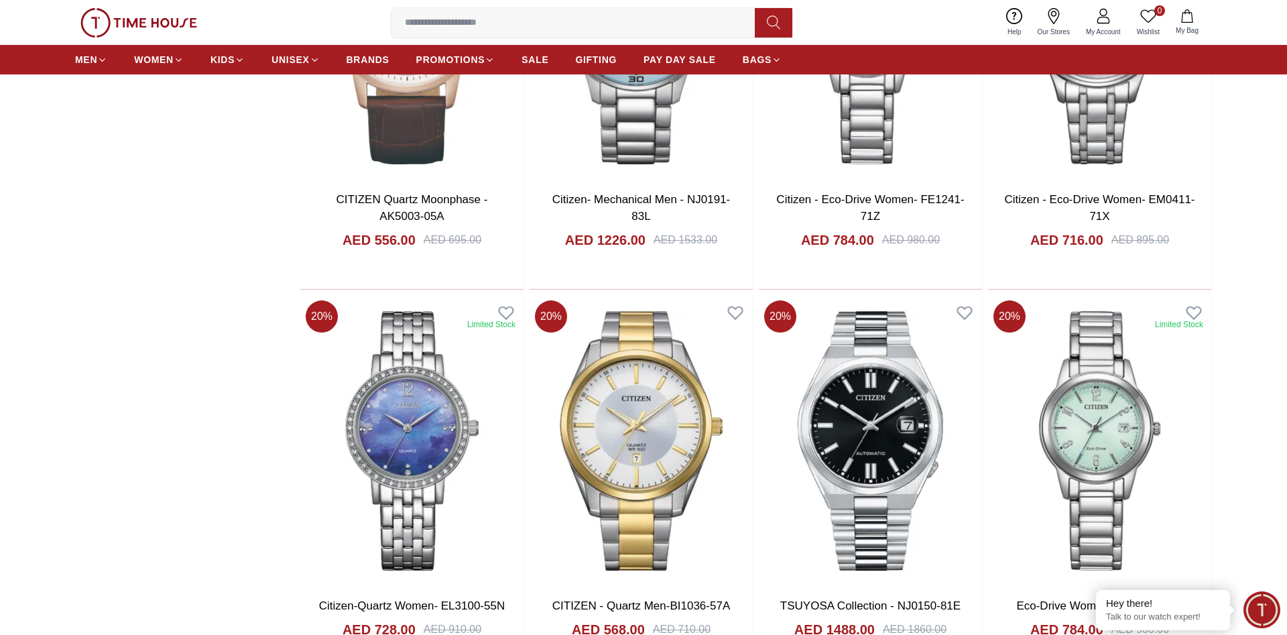
scroll to position [2120, 0]
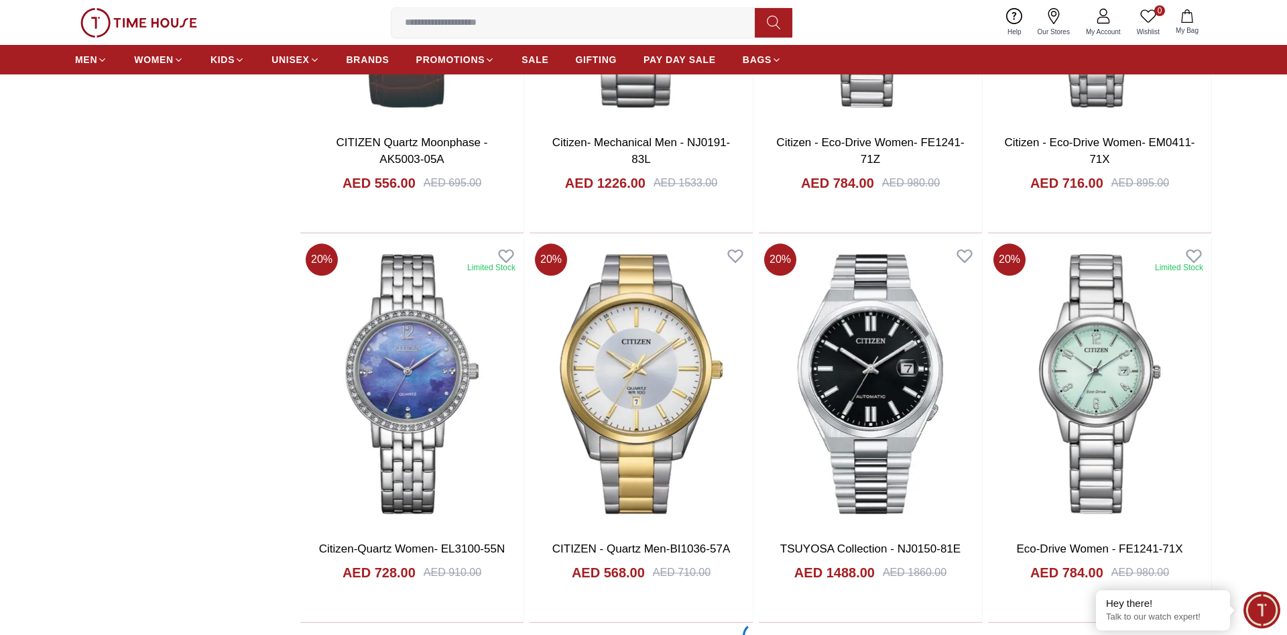
scroll to position [2325, 0]
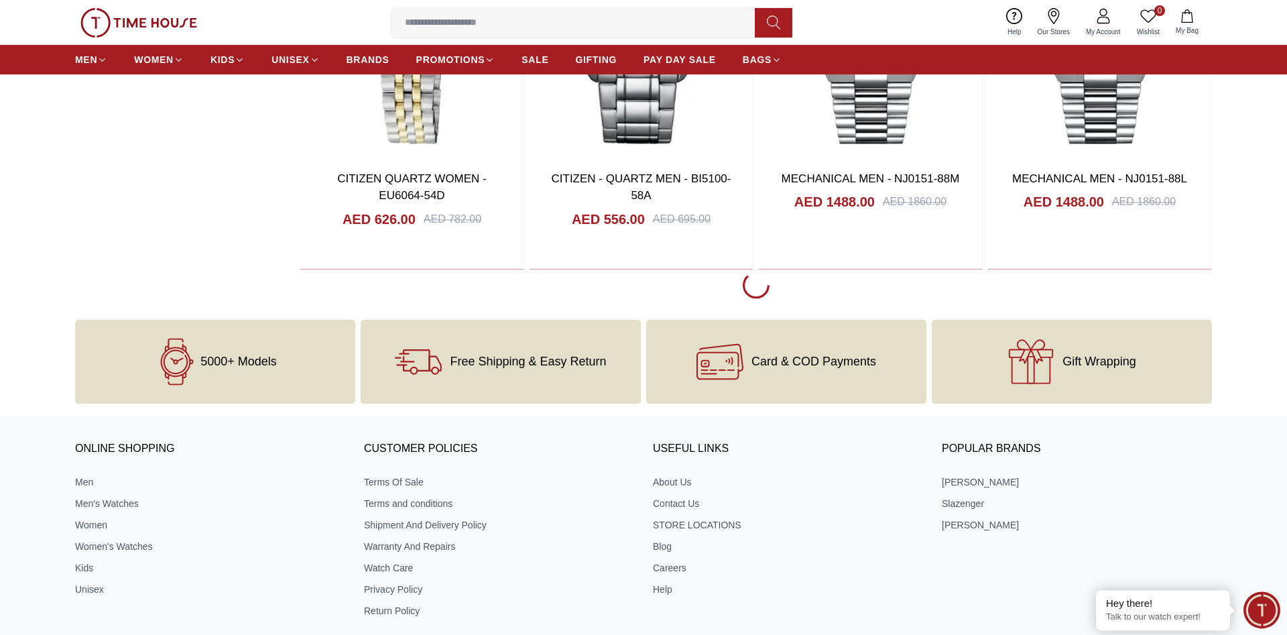
scroll to position [6634, 0]
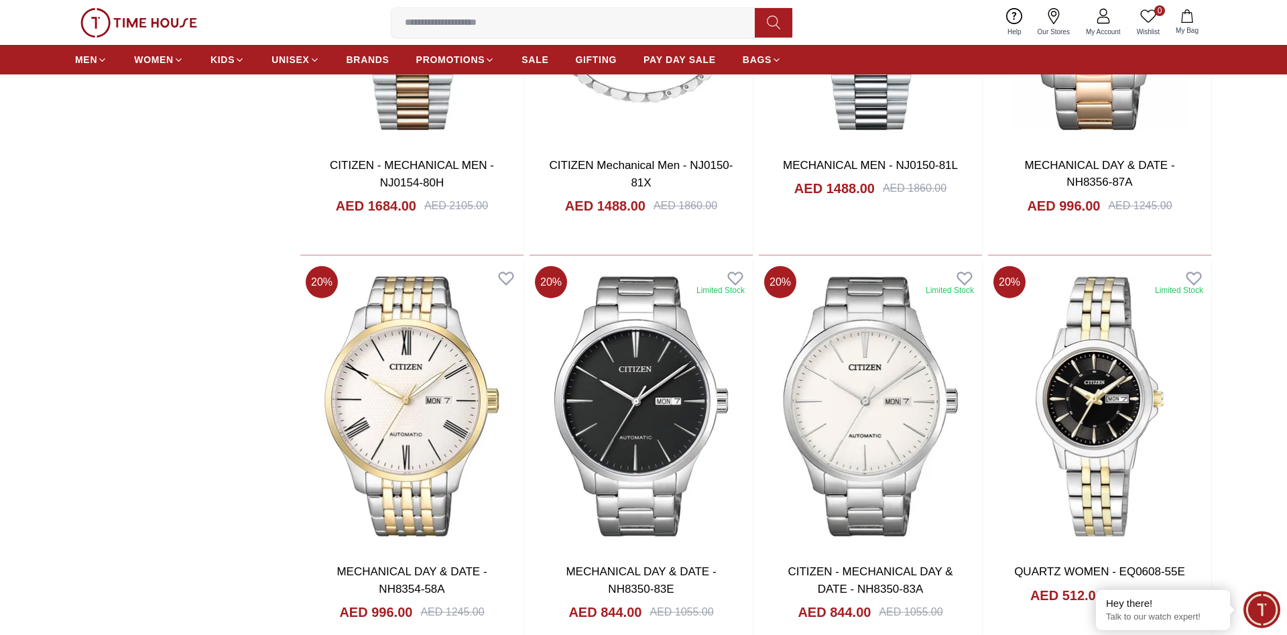
scroll to position [6976, 0]
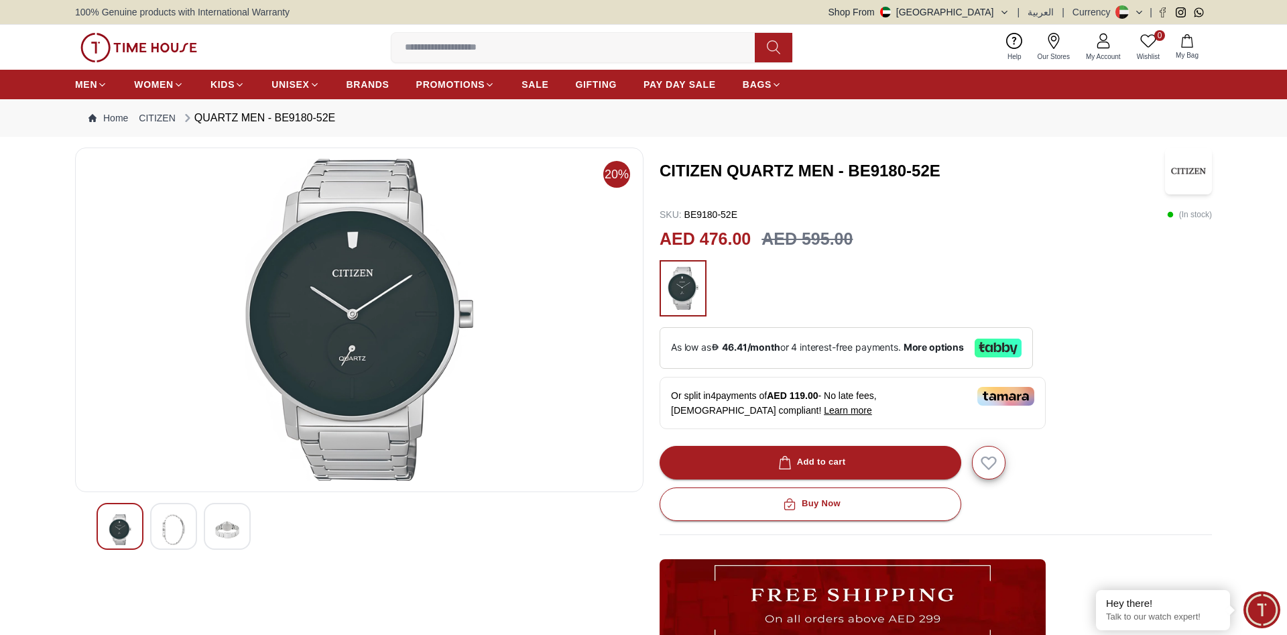
click at [183, 520] on img at bounding box center [174, 529] width 24 height 31
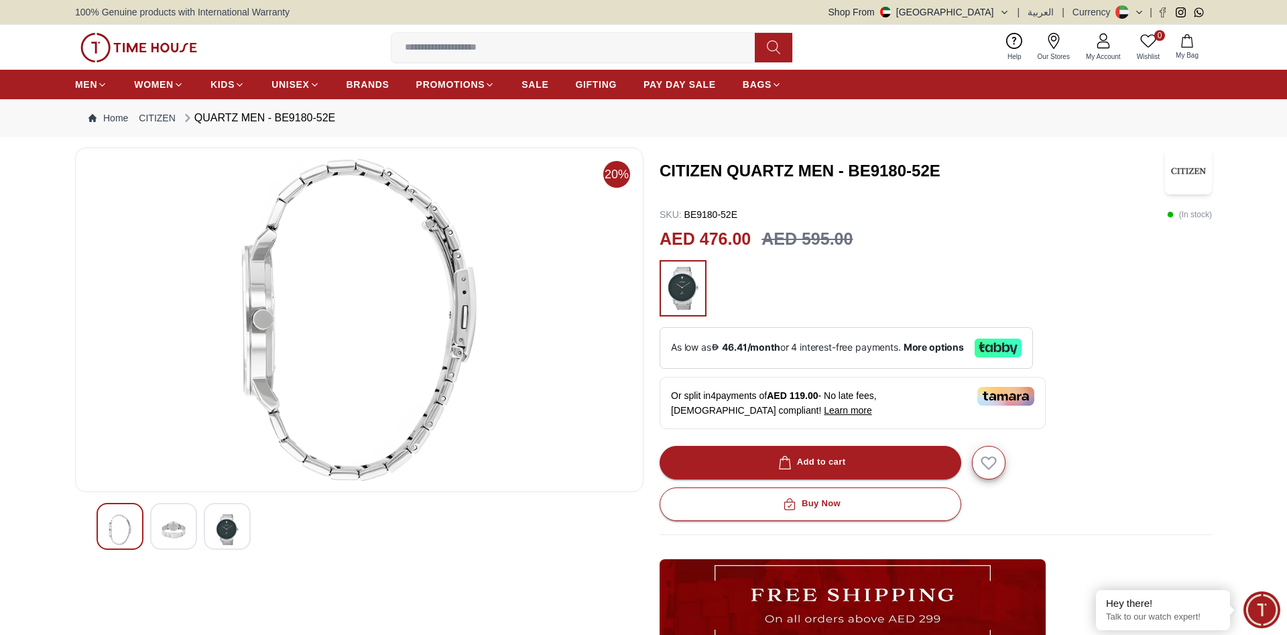
click at [172, 533] on img at bounding box center [174, 529] width 24 height 31
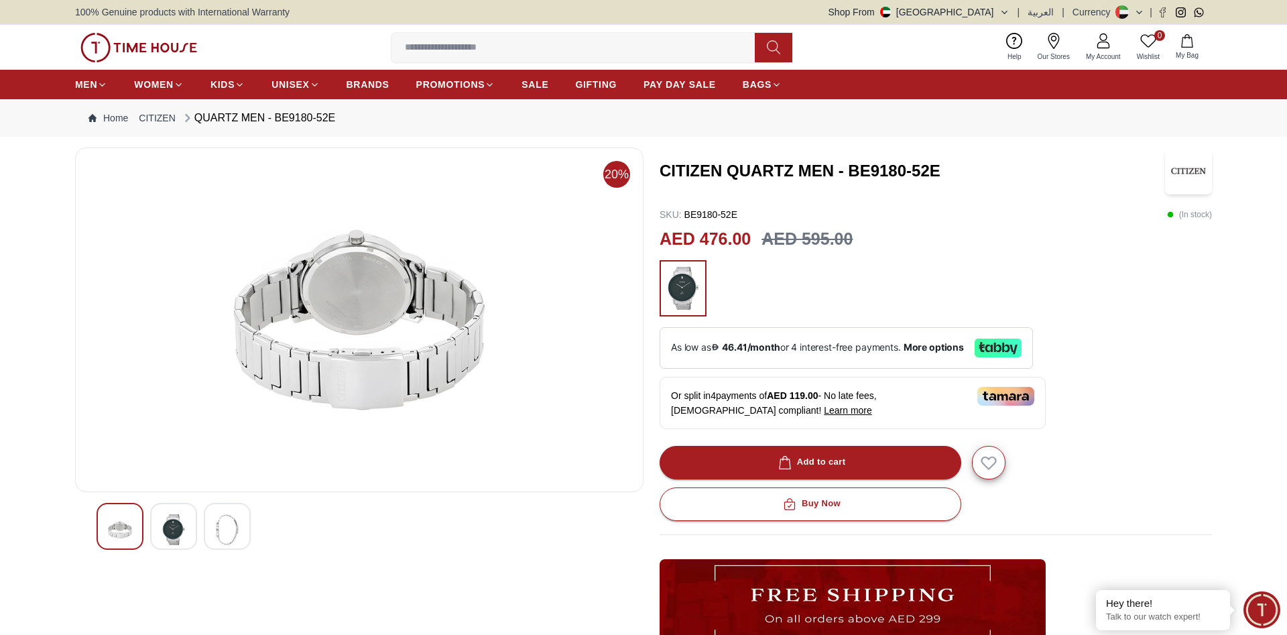
click at [180, 535] on img at bounding box center [174, 529] width 24 height 31
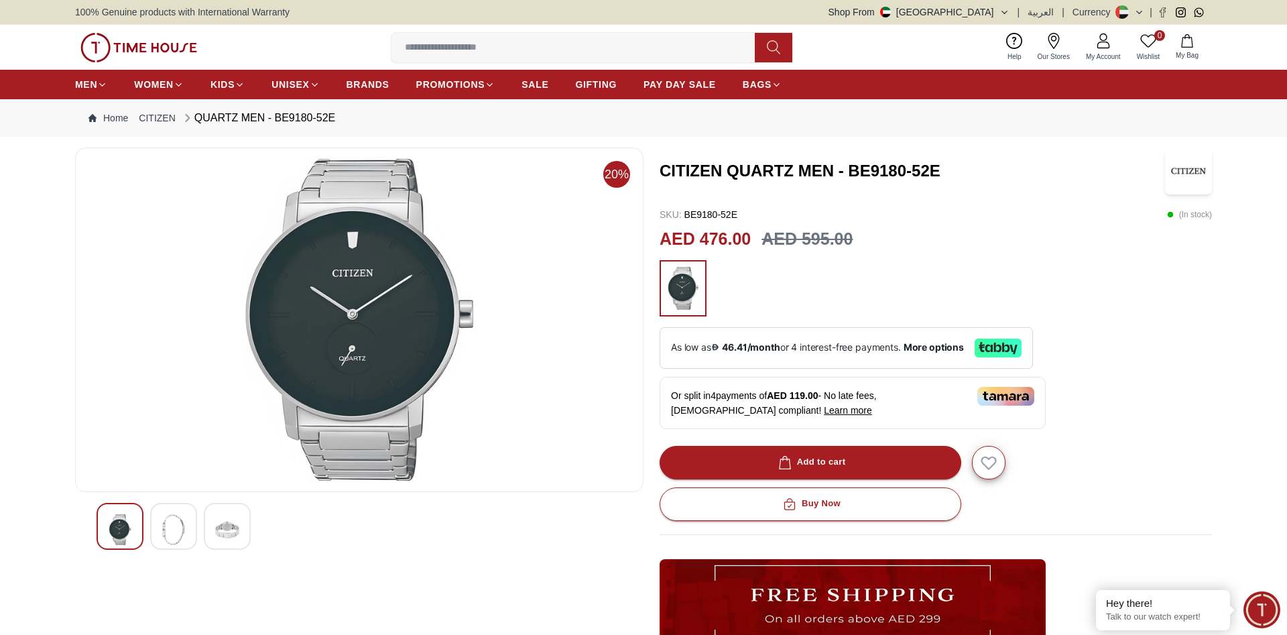
click at [215, 534] on img at bounding box center [227, 529] width 24 height 31
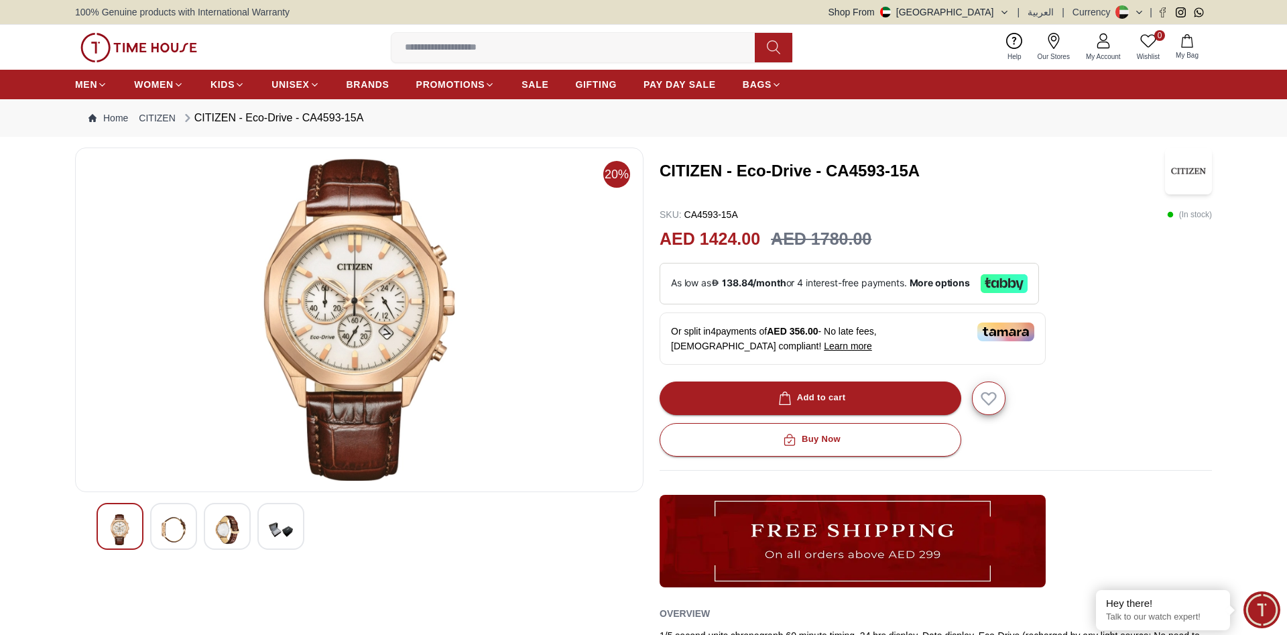
click at [213, 525] on div at bounding box center [227, 526] width 47 height 47
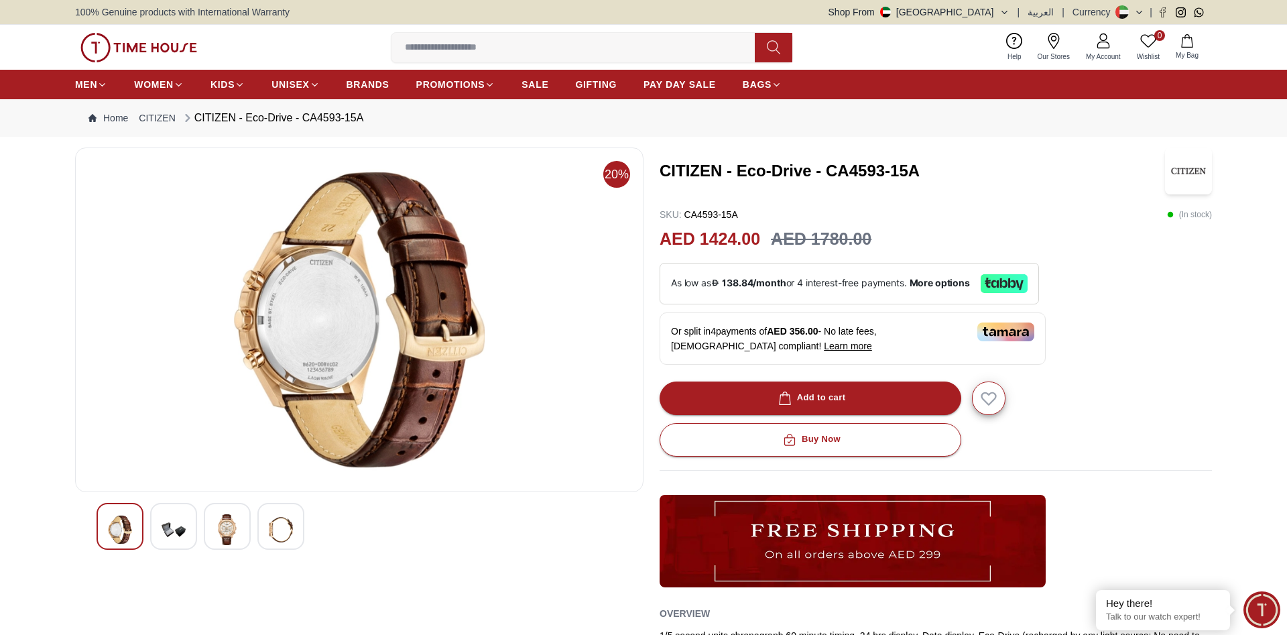
click at [220, 526] on img at bounding box center [227, 529] width 24 height 31
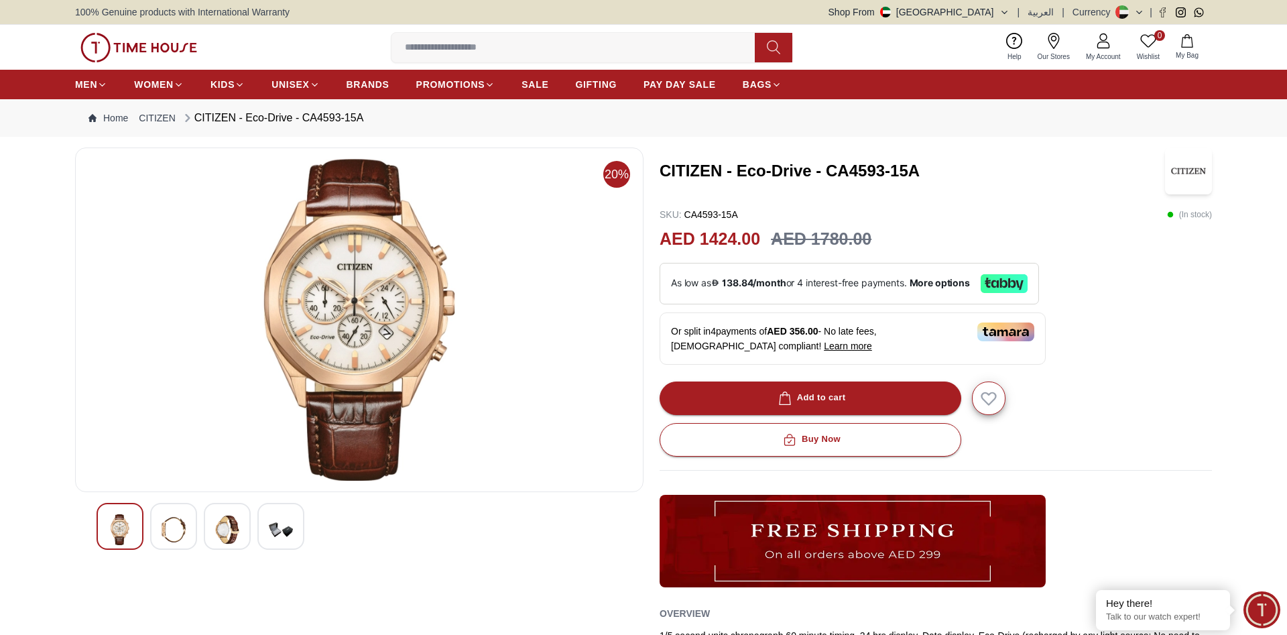
click at [220, 526] on img at bounding box center [227, 529] width 24 height 31
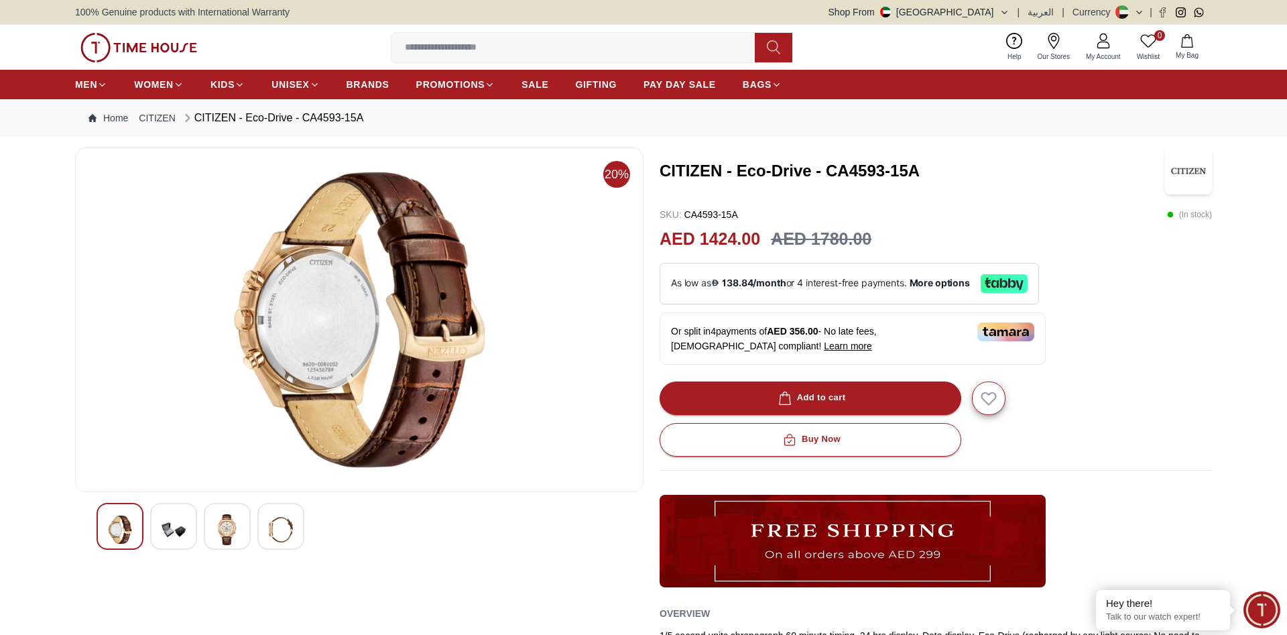
click at [234, 522] on img at bounding box center [227, 529] width 24 height 31
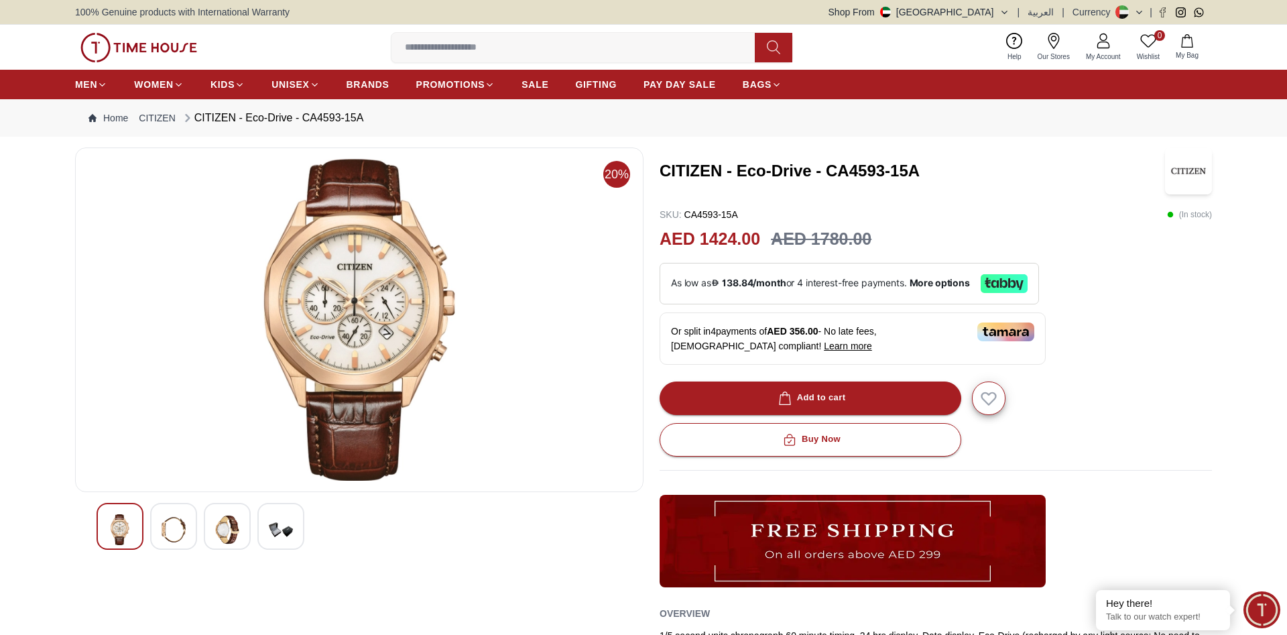
click at [235, 522] on img at bounding box center [227, 529] width 24 height 31
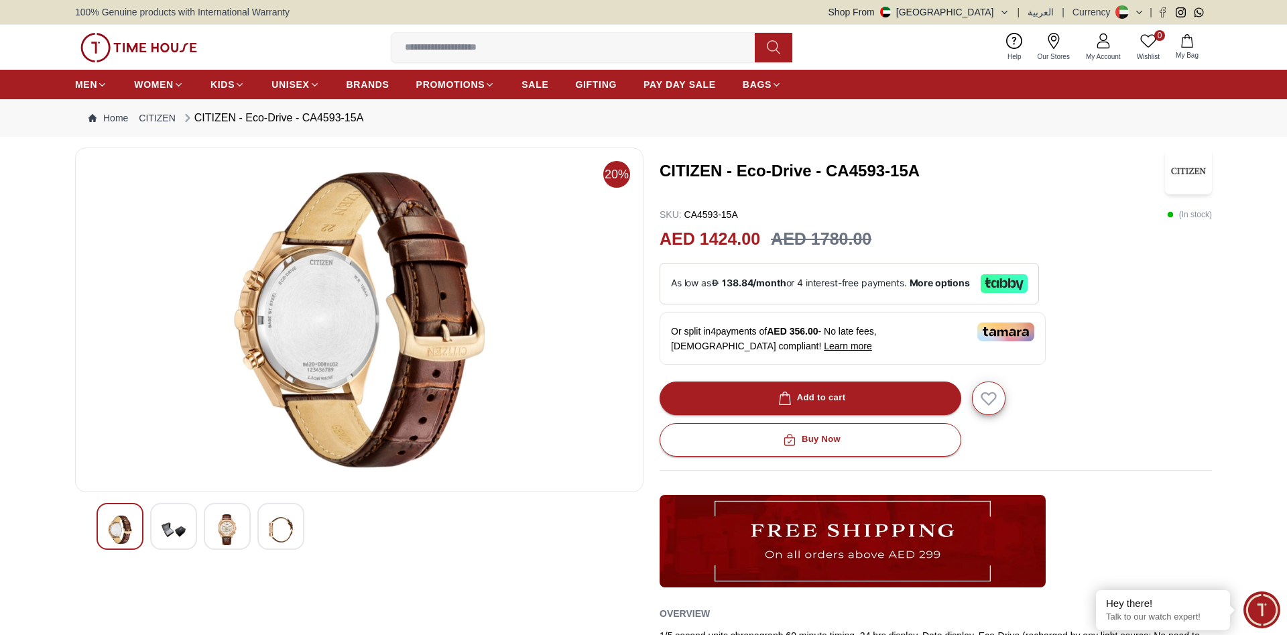
click at [235, 522] on img at bounding box center [227, 529] width 24 height 31
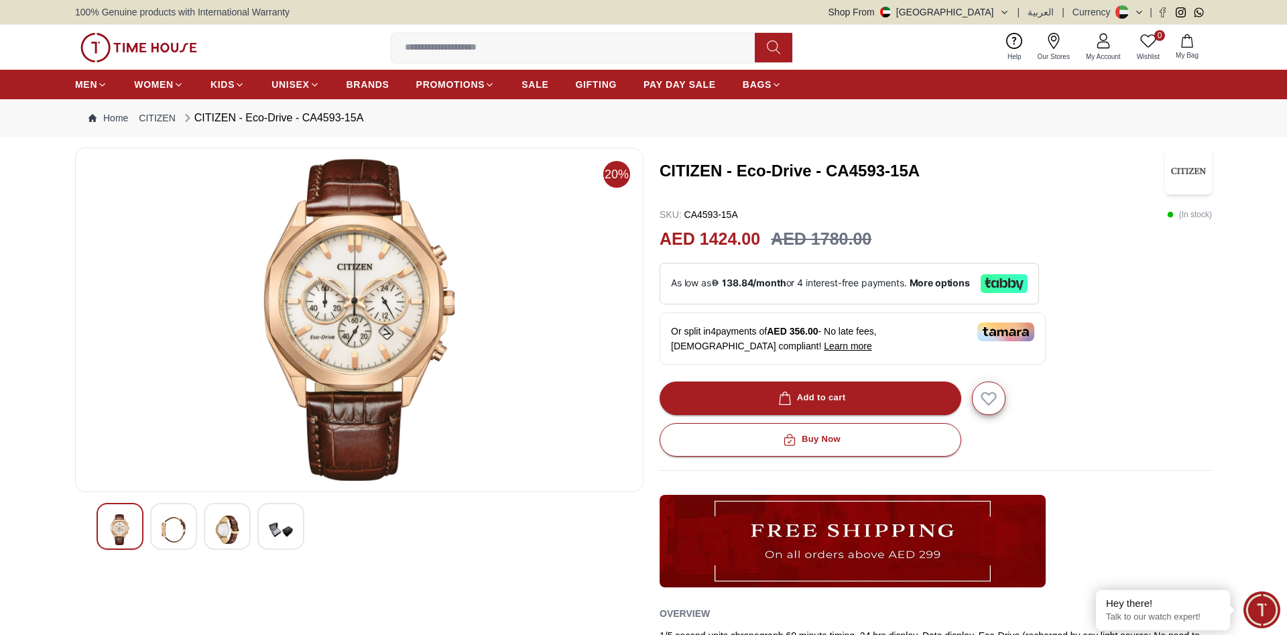
click at [235, 522] on img at bounding box center [227, 529] width 24 height 31
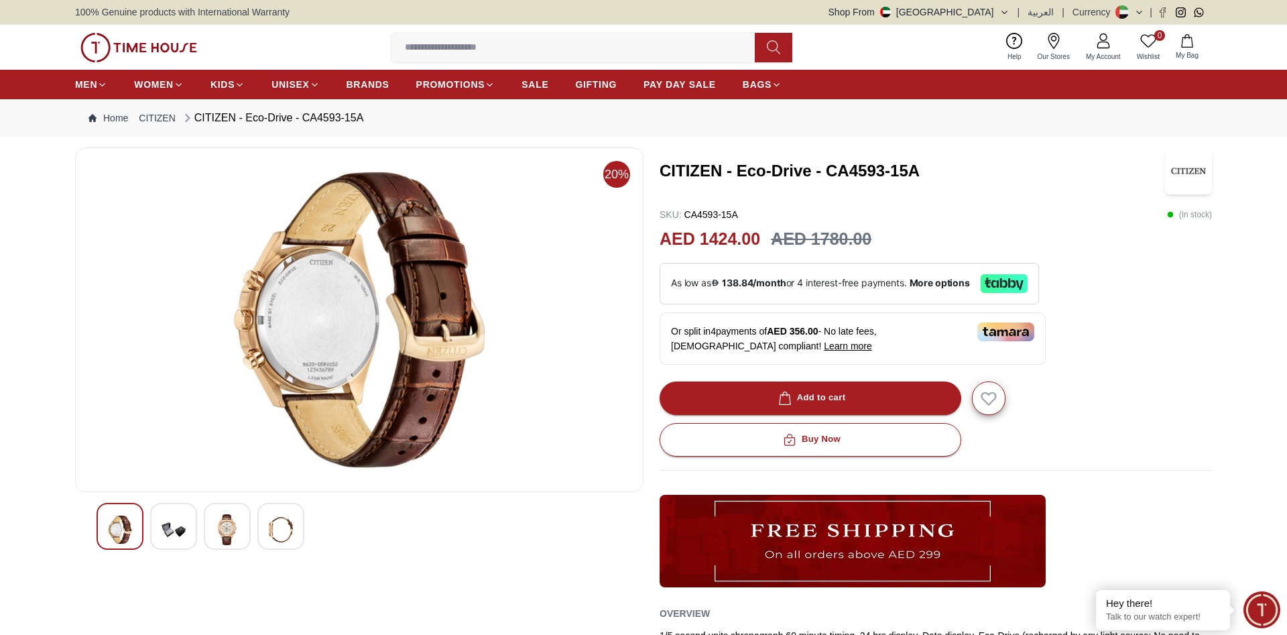
click at [235, 522] on img at bounding box center [227, 529] width 24 height 31
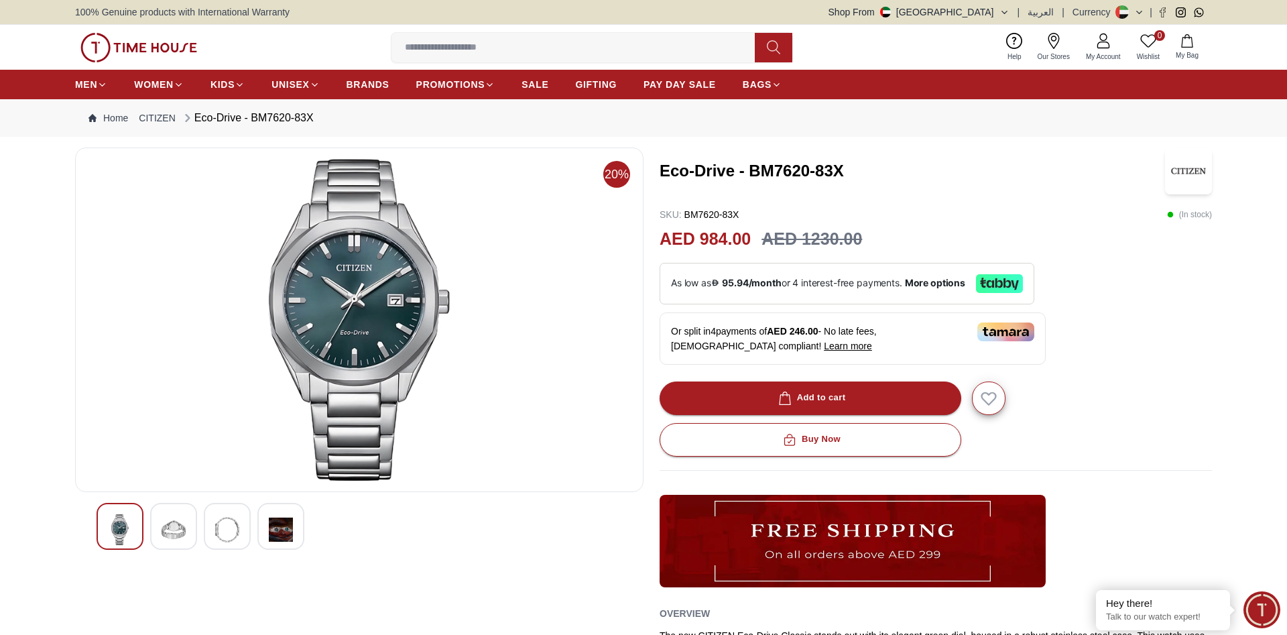
click at [184, 521] on img at bounding box center [174, 529] width 24 height 31
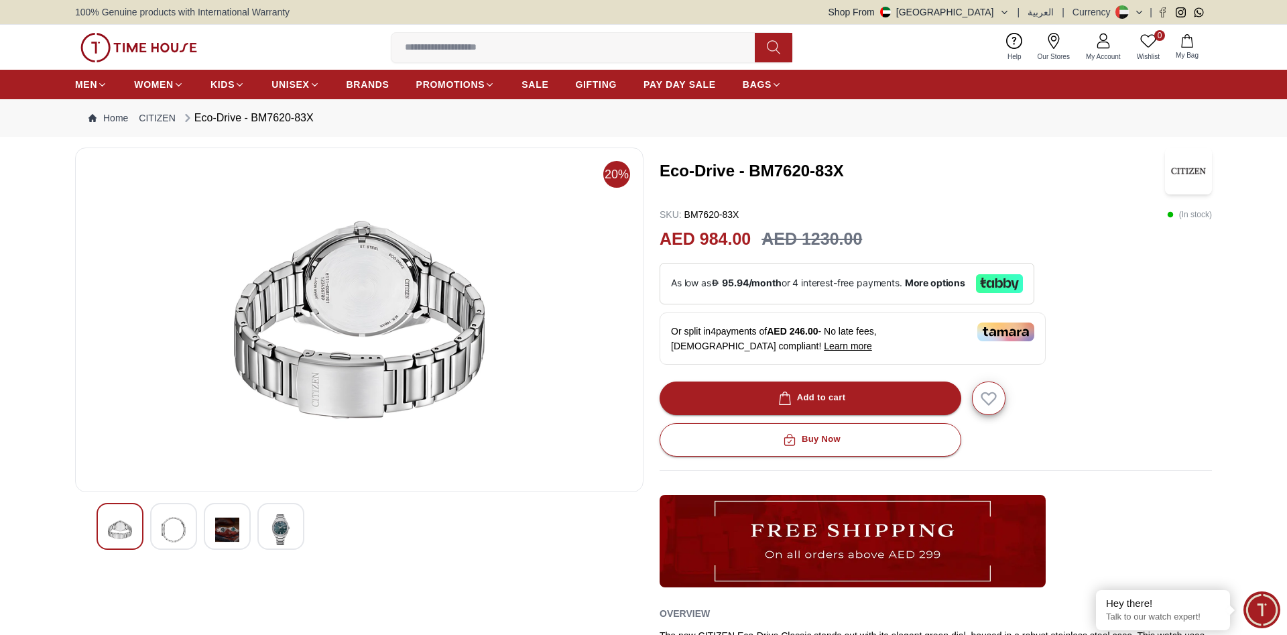
click at [233, 522] on img at bounding box center [227, 529] width 24 height 31
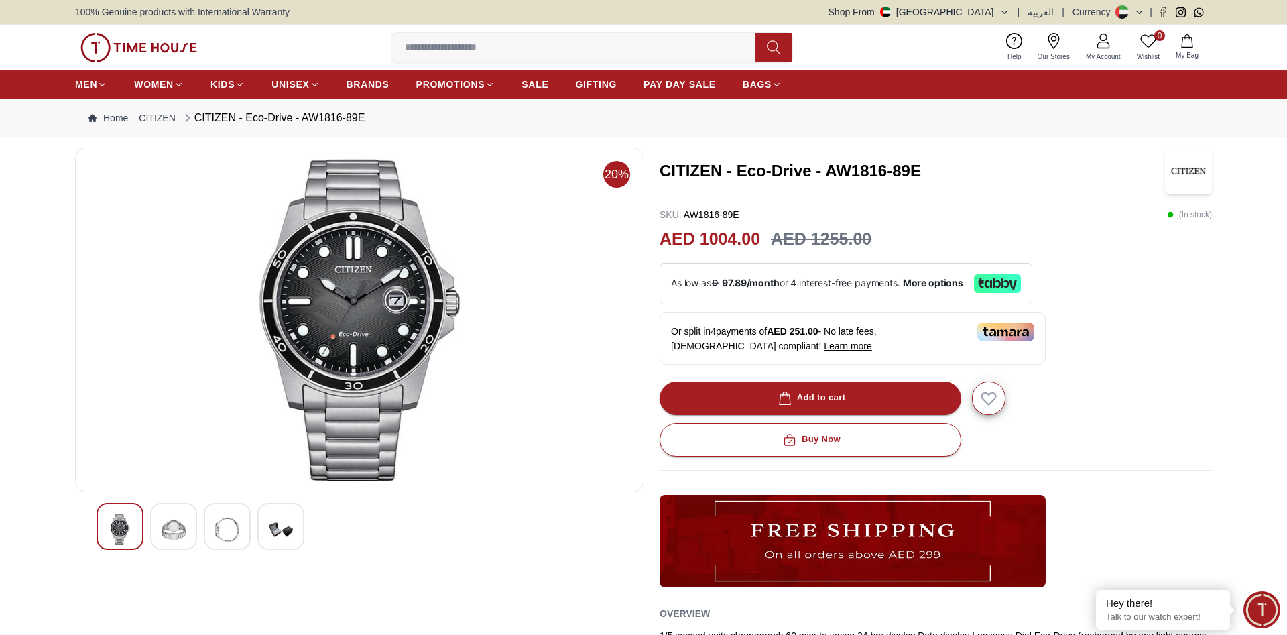
click at [165, 514] on img at bounding box center [174, 529] width 24 height 31
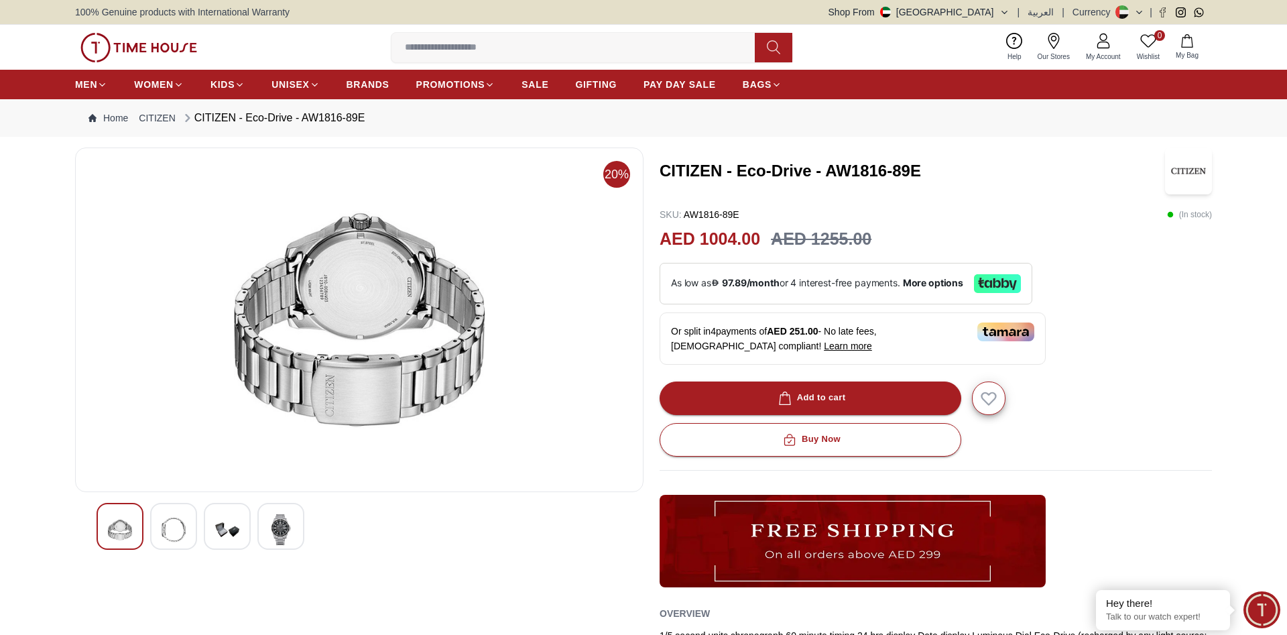
click at [194, 521] on div at bounding box center [173, 526] width 47 height 47
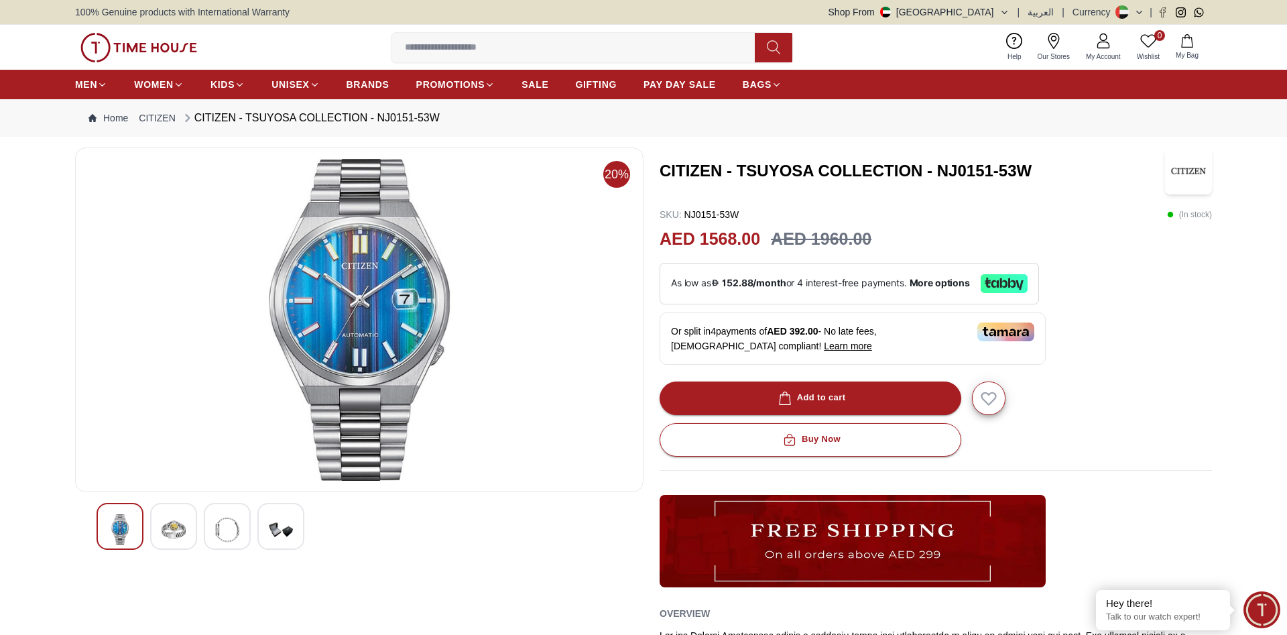
click at [167, 519] on img at bounding box center [174, 529] width 24 height 31
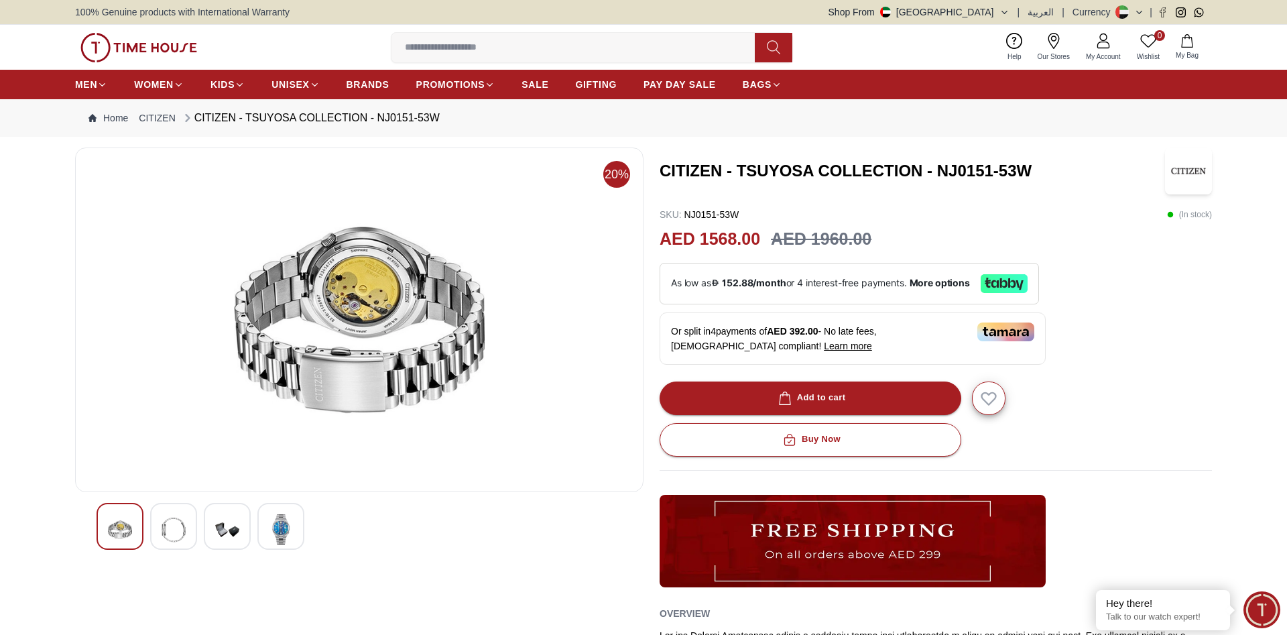
click at [203, 524] on div at bounding box center [360, 526] width 526 height 47
click at [207, 526] on div at bounding box center [227, 526] width 47 height 47
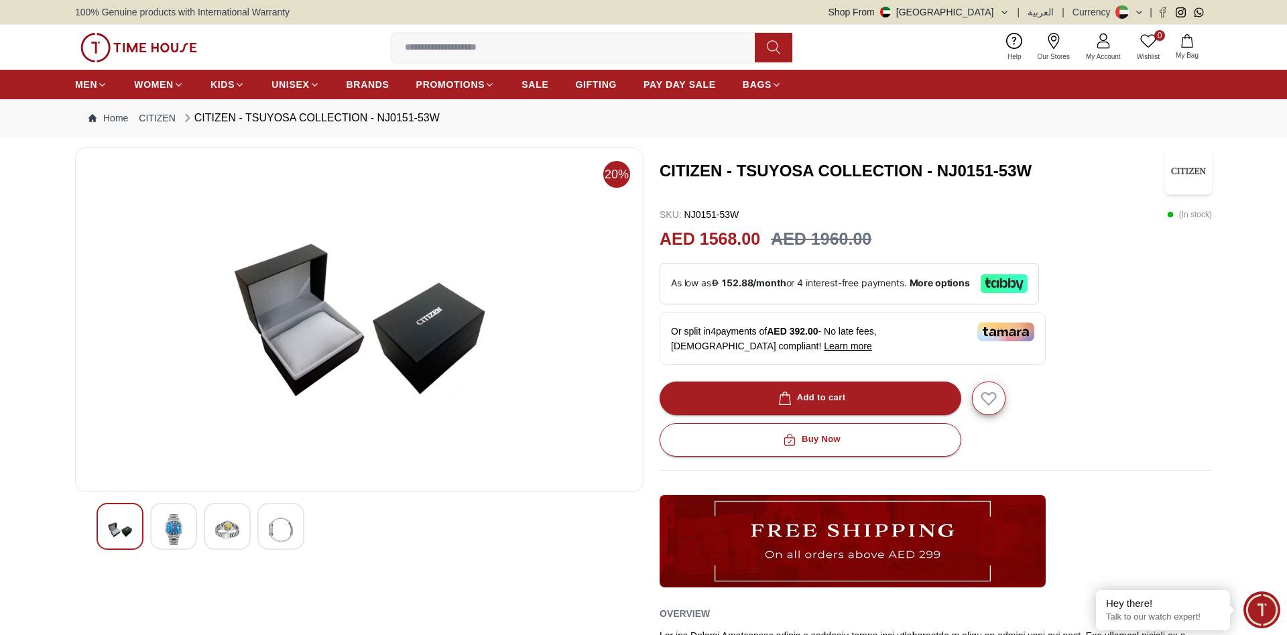
click at [298, 520] on div at bounding box center [280, 526] width 47 height 47
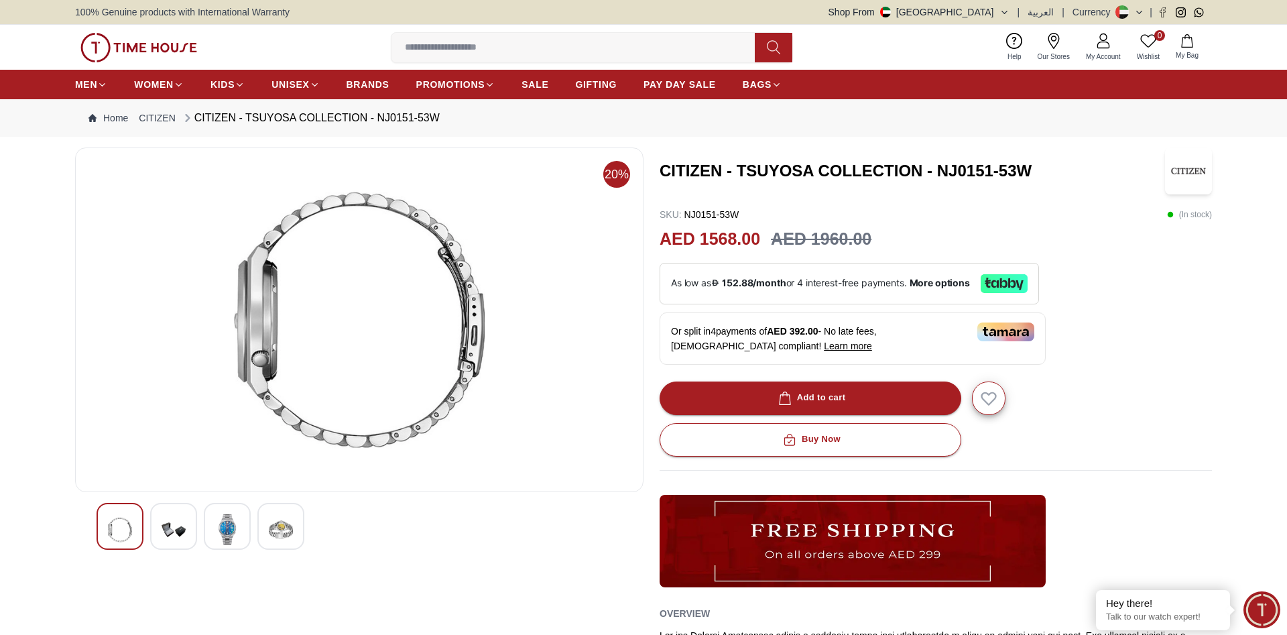
click at [227, 524] on img at bounding box center [227, 529] width 24 height 31
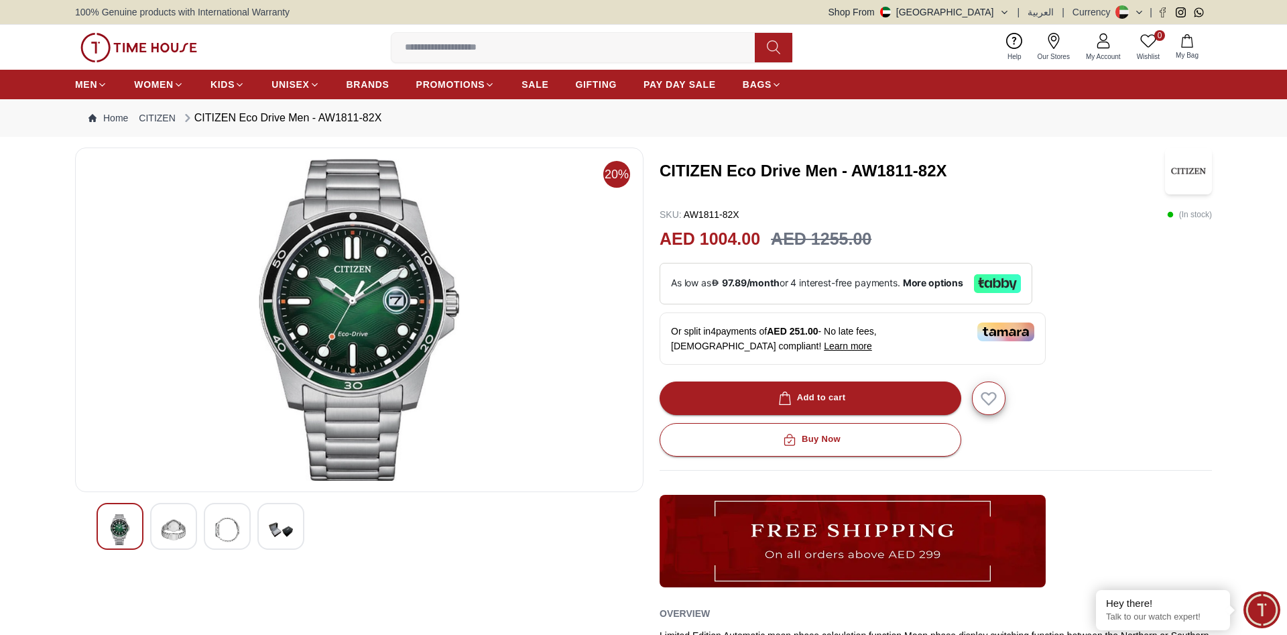
click at [157, 534] on div at bounding box center [173, 526] width 47 height 47
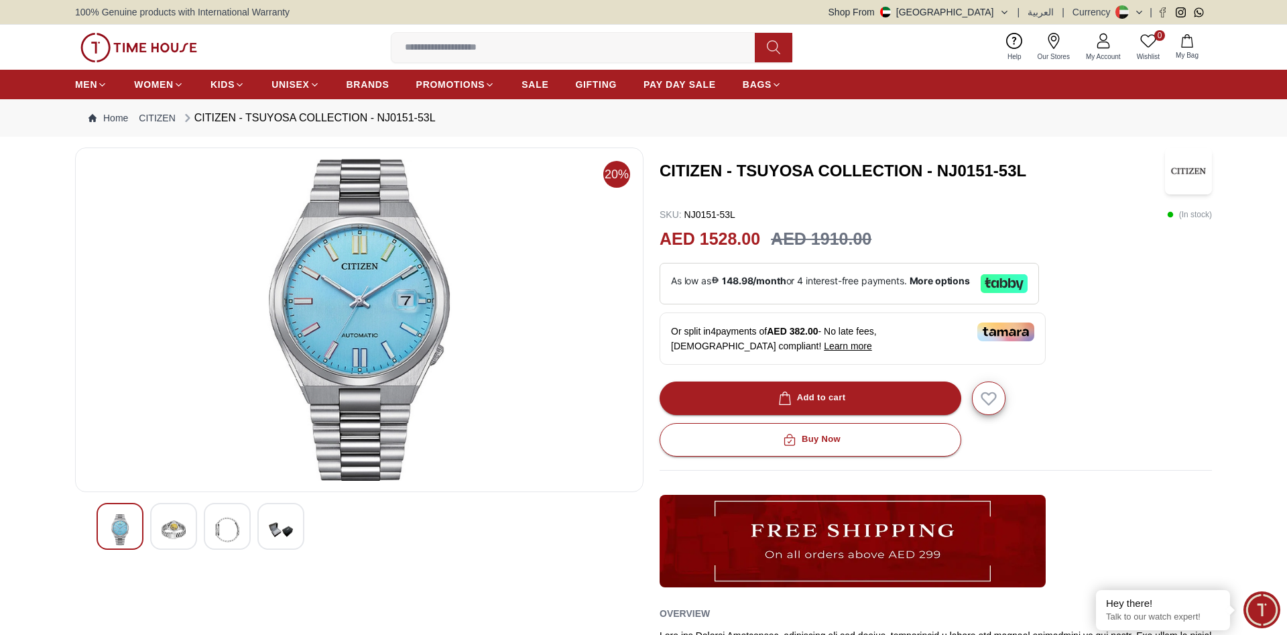
click at [186, 522] on div at bounding box center [173, 526] width 47 height 47
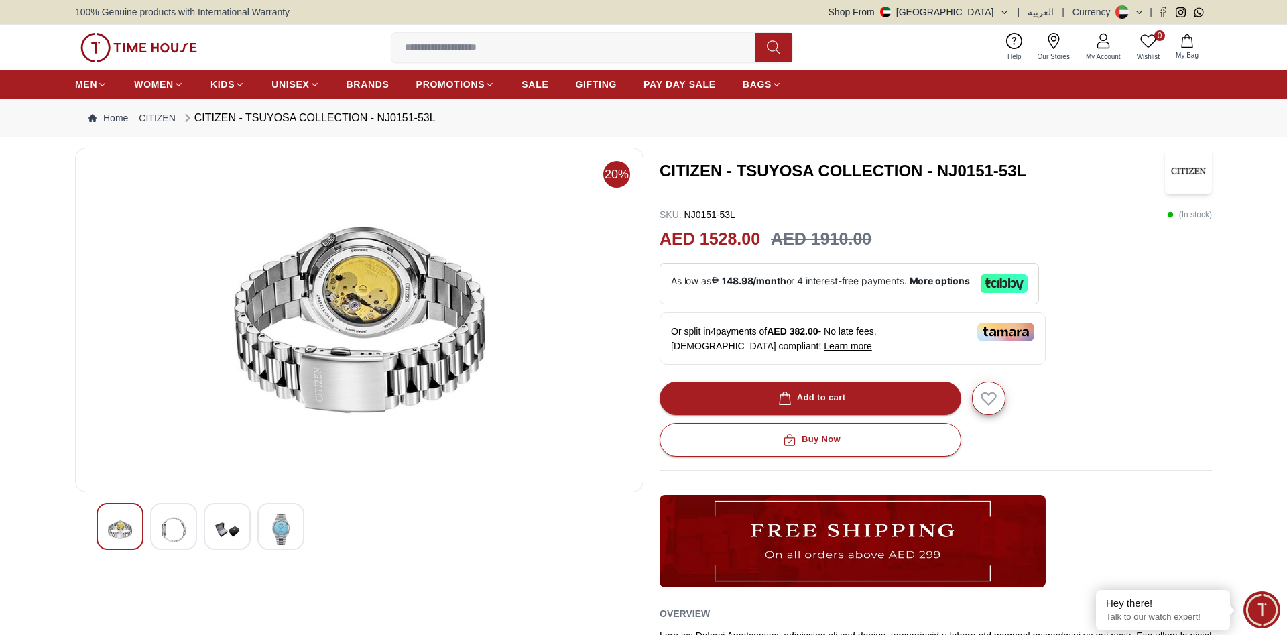
click at [211, 522] on div at bounding box center [227, 526] width 47 height 47
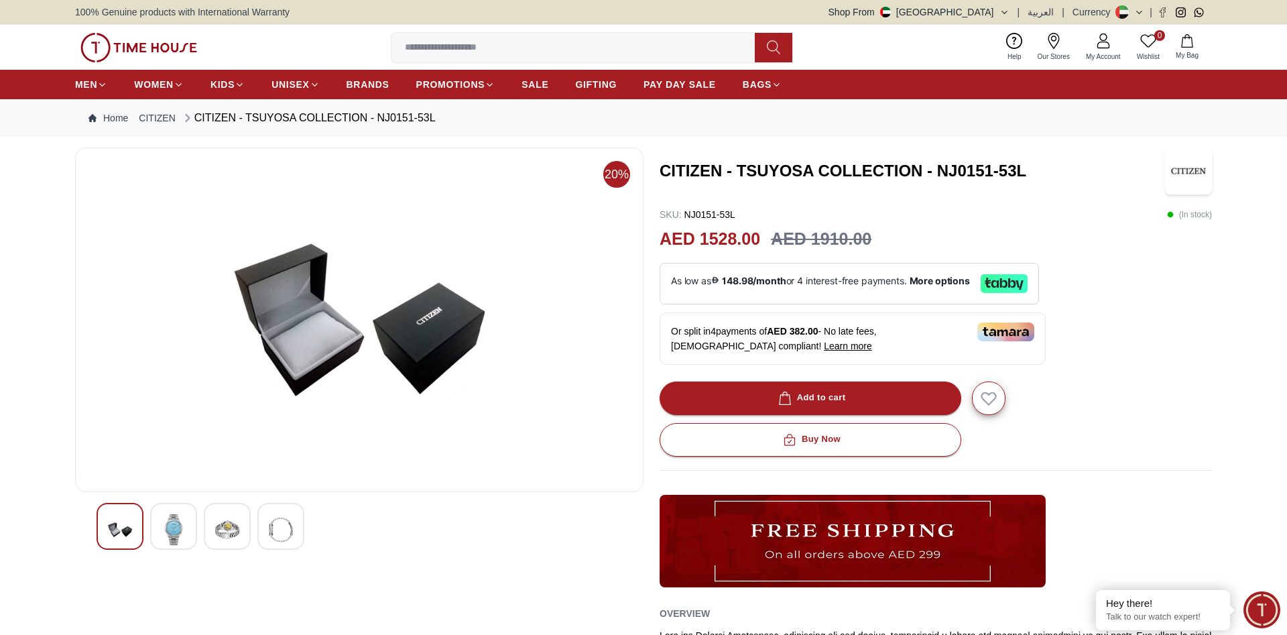
click at [186, 524] on div at bounding box center [173, 526] width 47 height 47
